Goal: Information Seeking & Learning: Learn about a topic

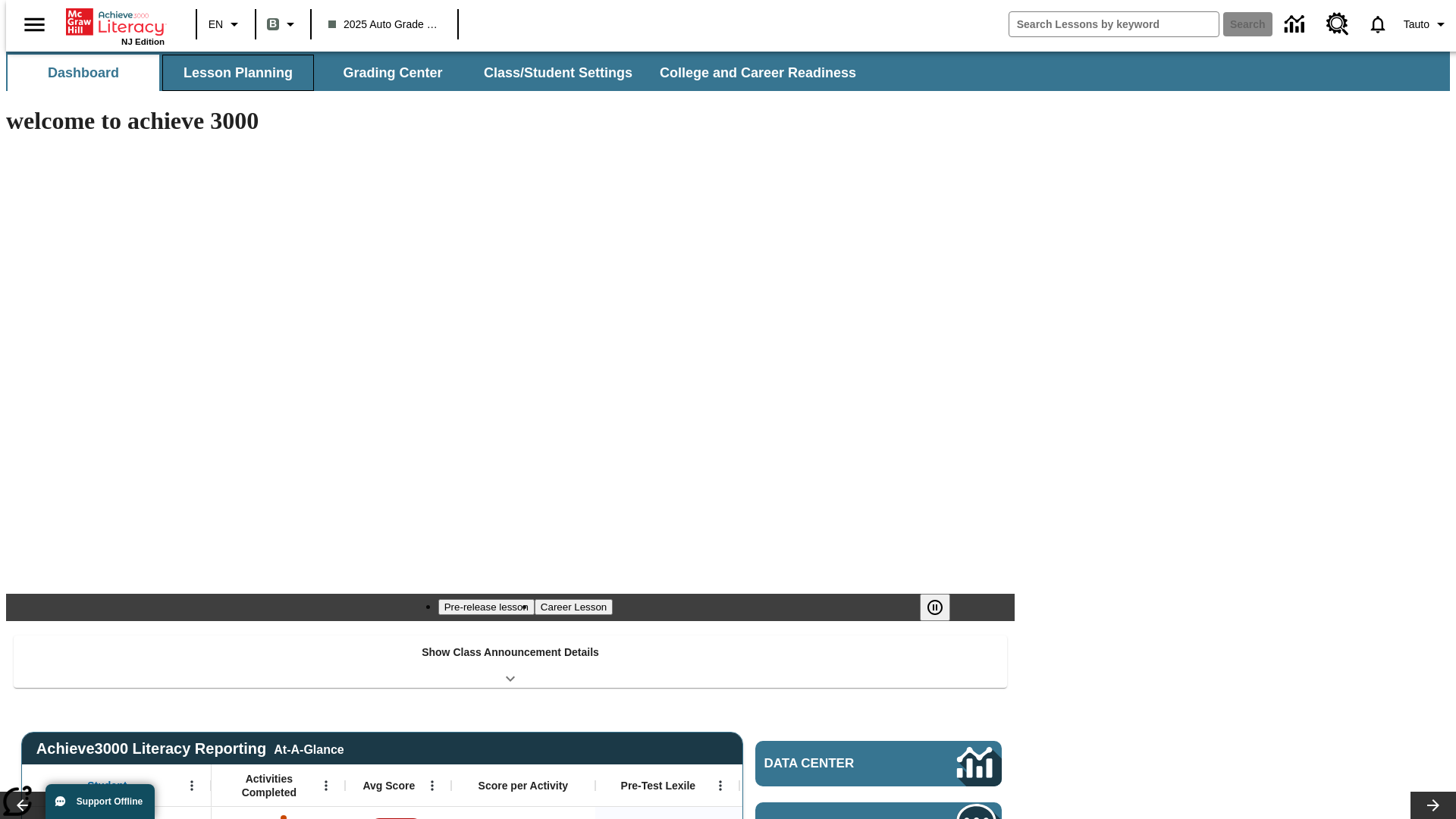
click at [232, 73] on button "Lesson Planning" at bounding box center [238, 73] width 151 height 36
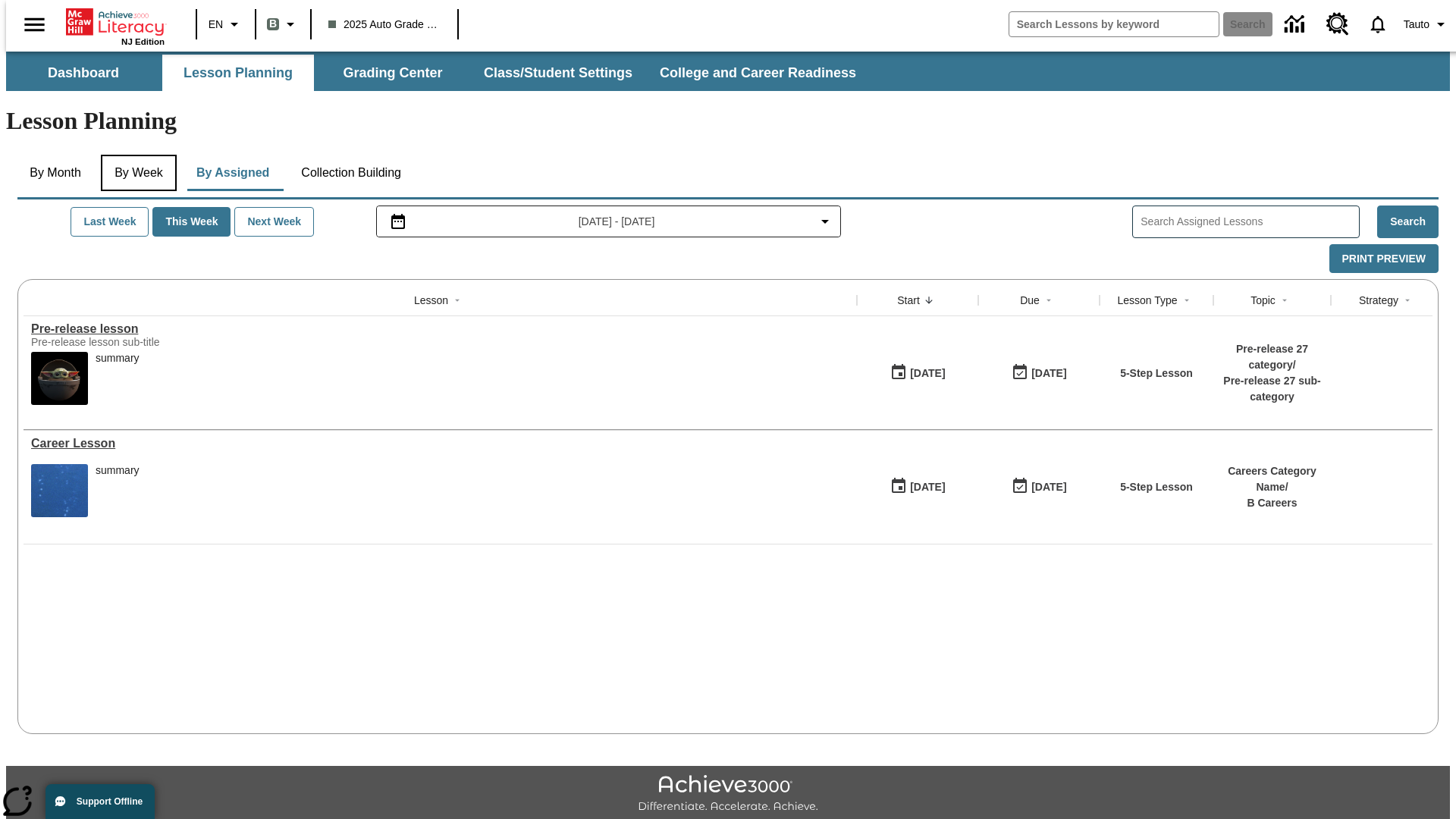
click at [136, 154] on button "By Week" at bounding box center [139, 172] width 76 height 36
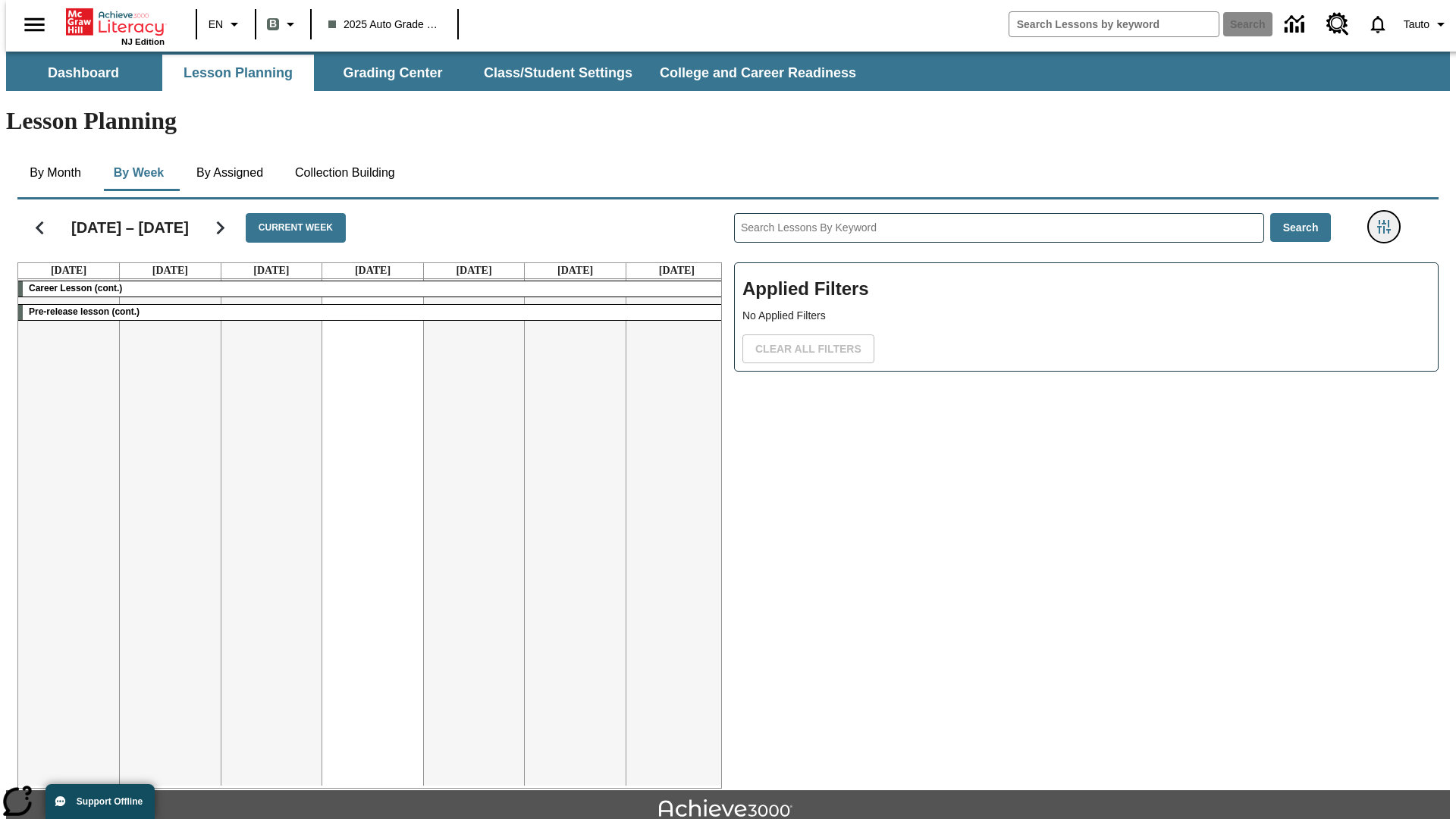
click at [1389, 220] on icon "Filters Side menu" at bounding box center [1384, 226] width 13 height 13
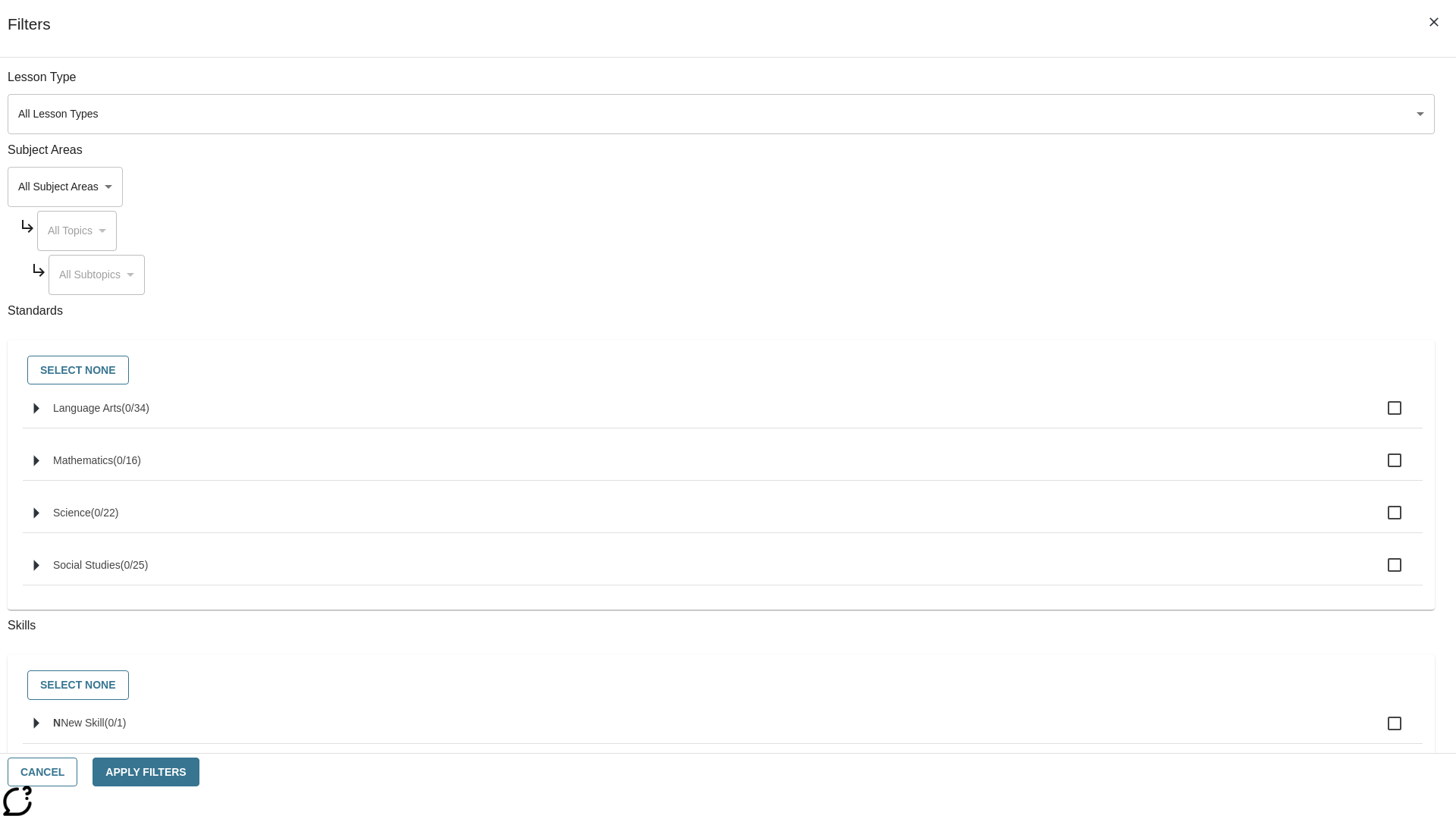
click at [1092, 114] on body "Skip to main content NJ Edition EN B 2025 Auto Grade 1 B Search 0 Tauto Dashboa…" at bounding box center [728, 469] width 1444 height 836
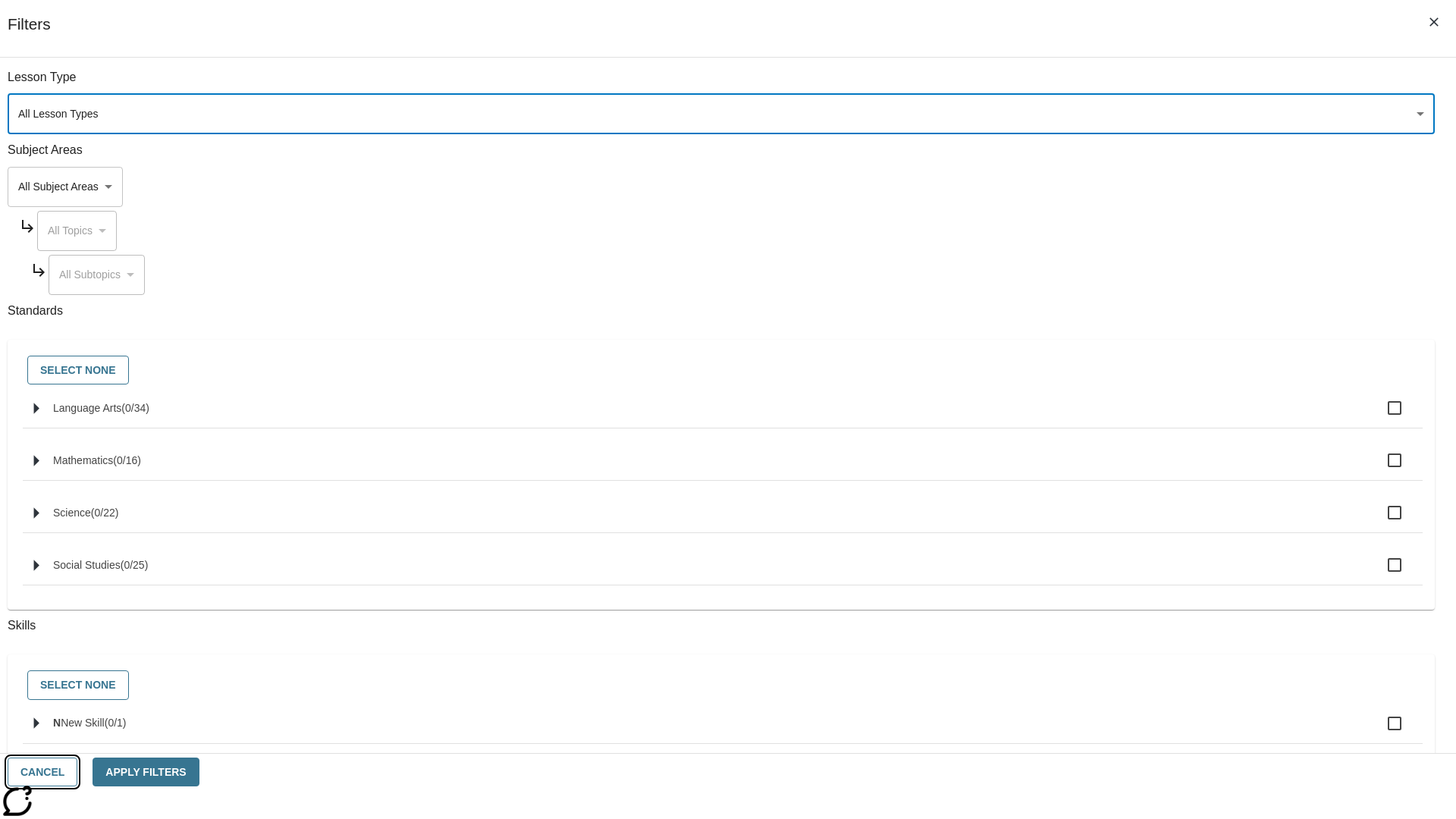
click at [78, 772] on button "Cancel" at bounding box center [42, 772] width 70 height 30
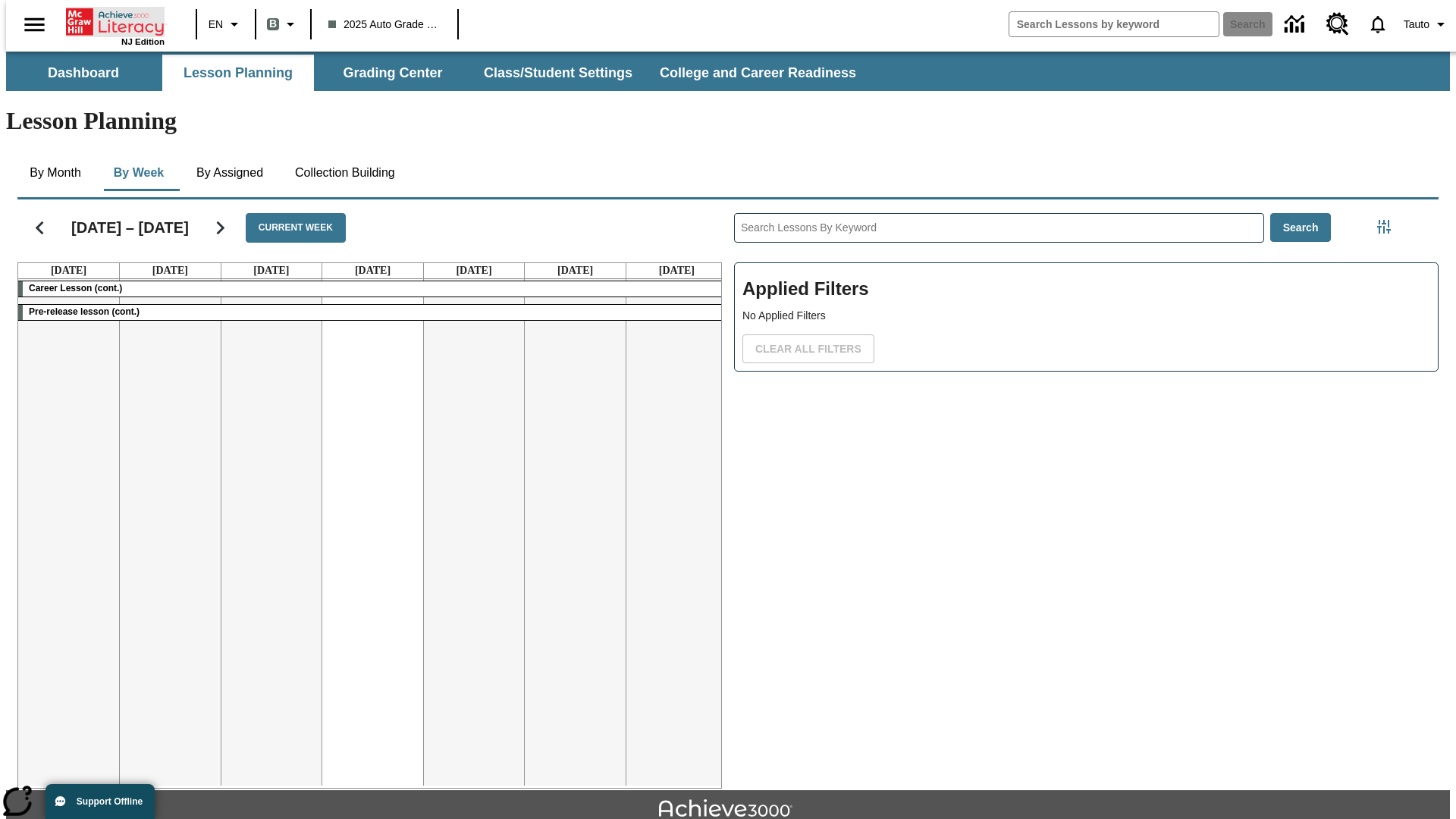
click at [109, 20] on icon "Home" at bounding box center [116, 22] width 101 height 31
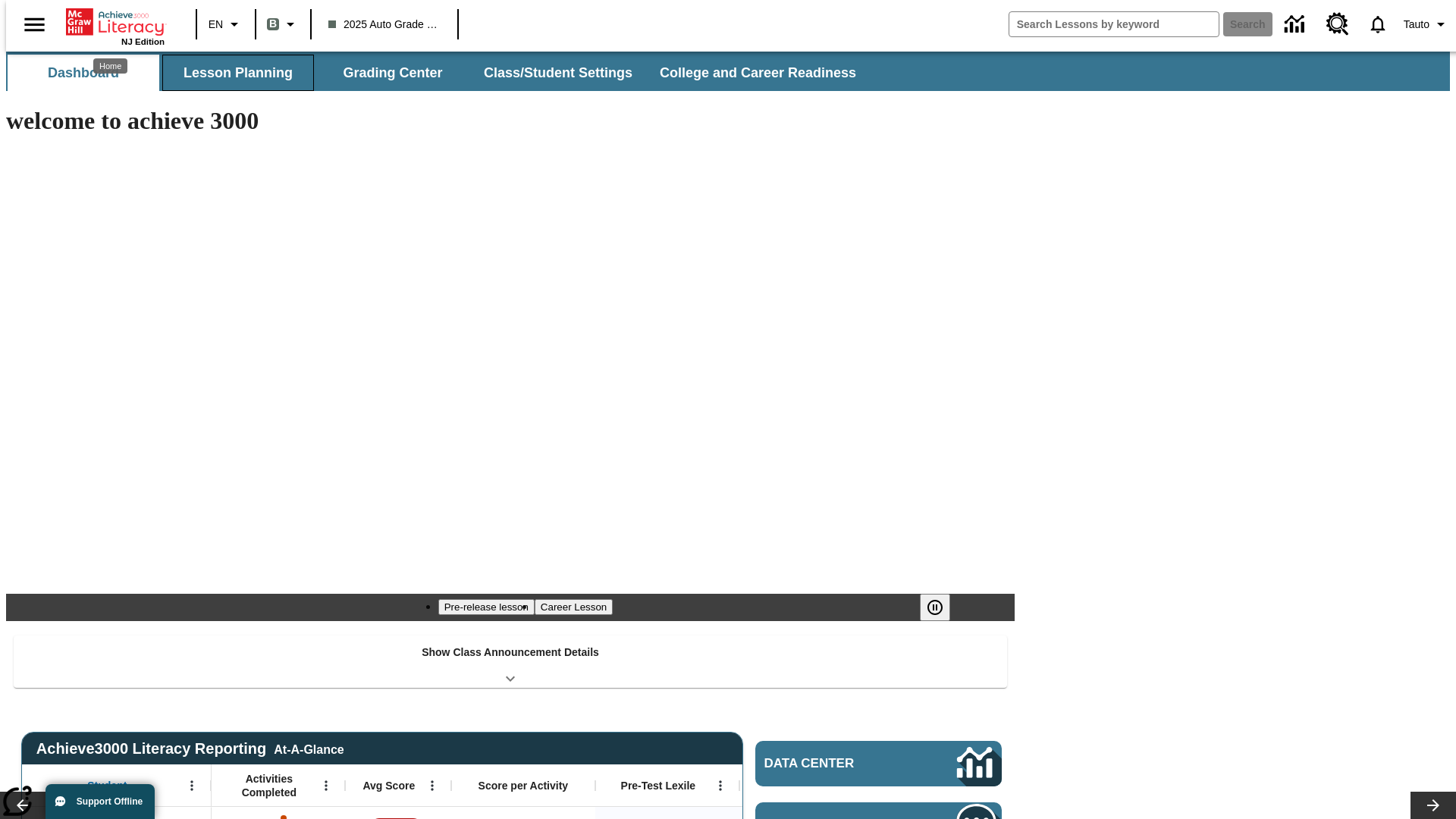
click at [232, 73] on button "Lesson Planning" at bounding box center [238, 73] width 151 height 36
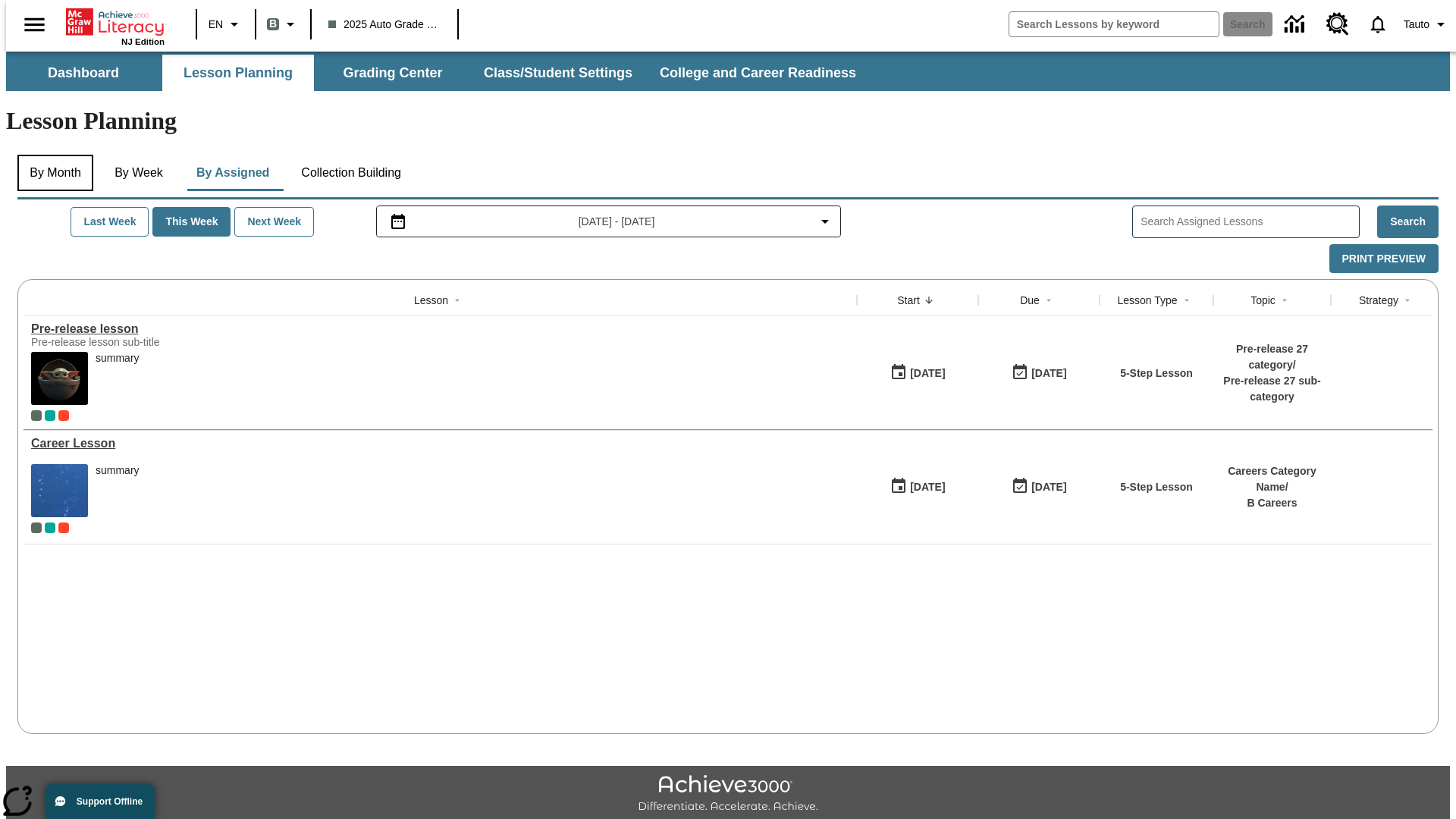
click at [51, 154] on button "By Month" at bounding box center [55, 172] width 76 height 36
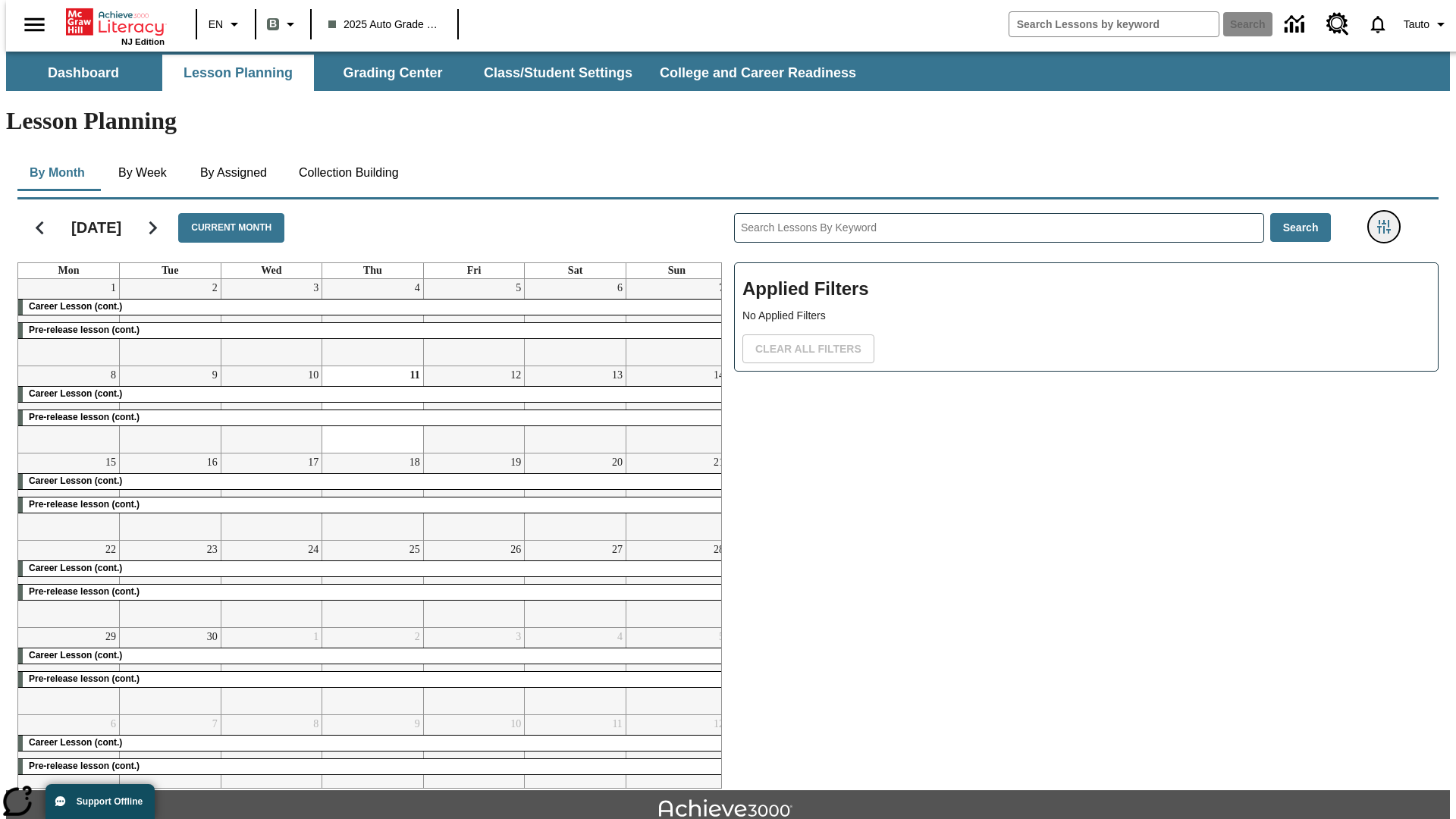
click at [1389, 220] on icon "Filters Side menu" at bounding box center [1384, 226] width 13 height 13
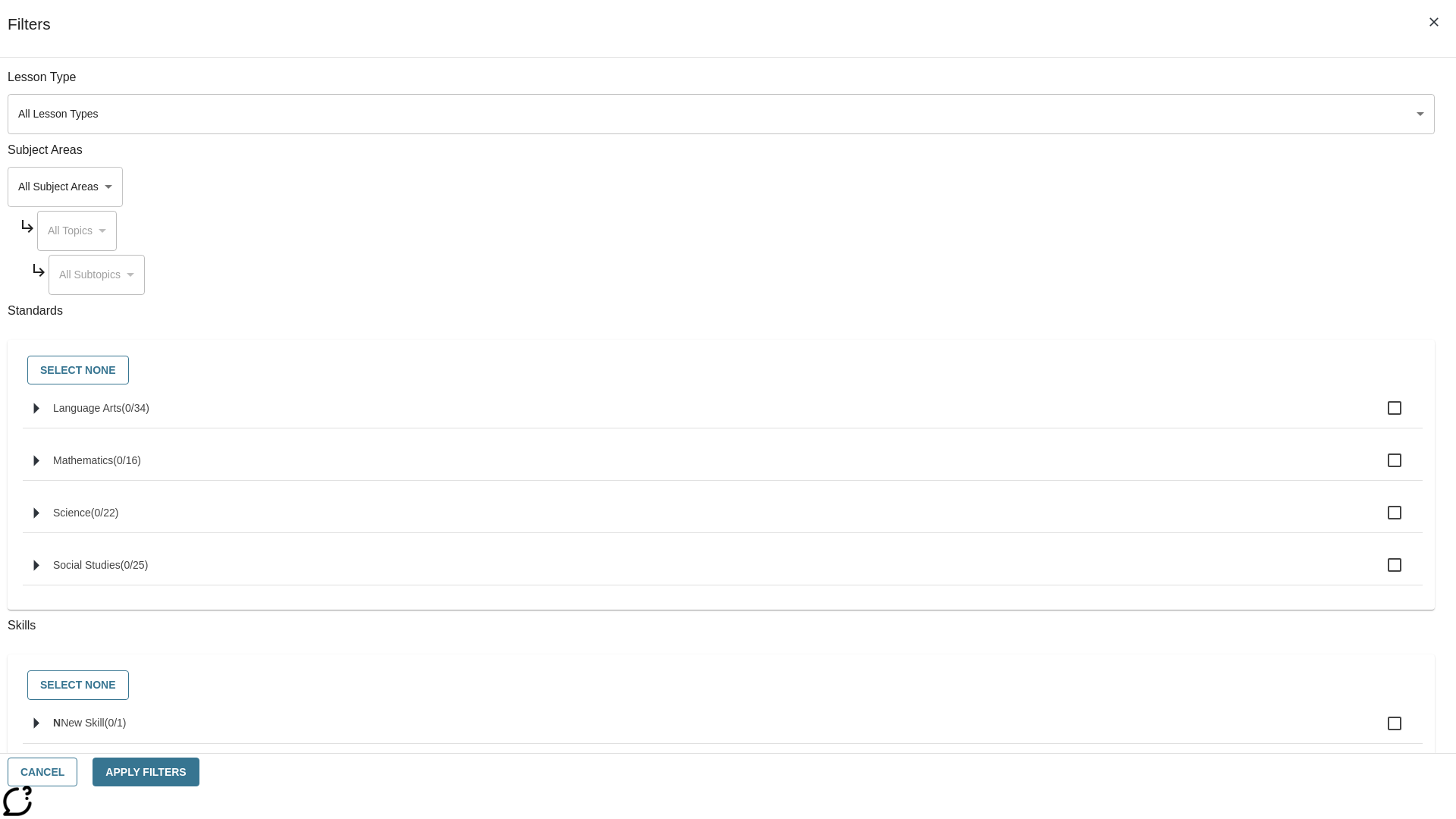
click at [1092, 114] on body "Skip to main content NJ Edition EN B 2025 Auto Grade 1 B Search 0 Tauto Dashboa…" at bounding box center [728, 469] width 1444 height 836
